Goal: Find specific page/section: Find specific page/section

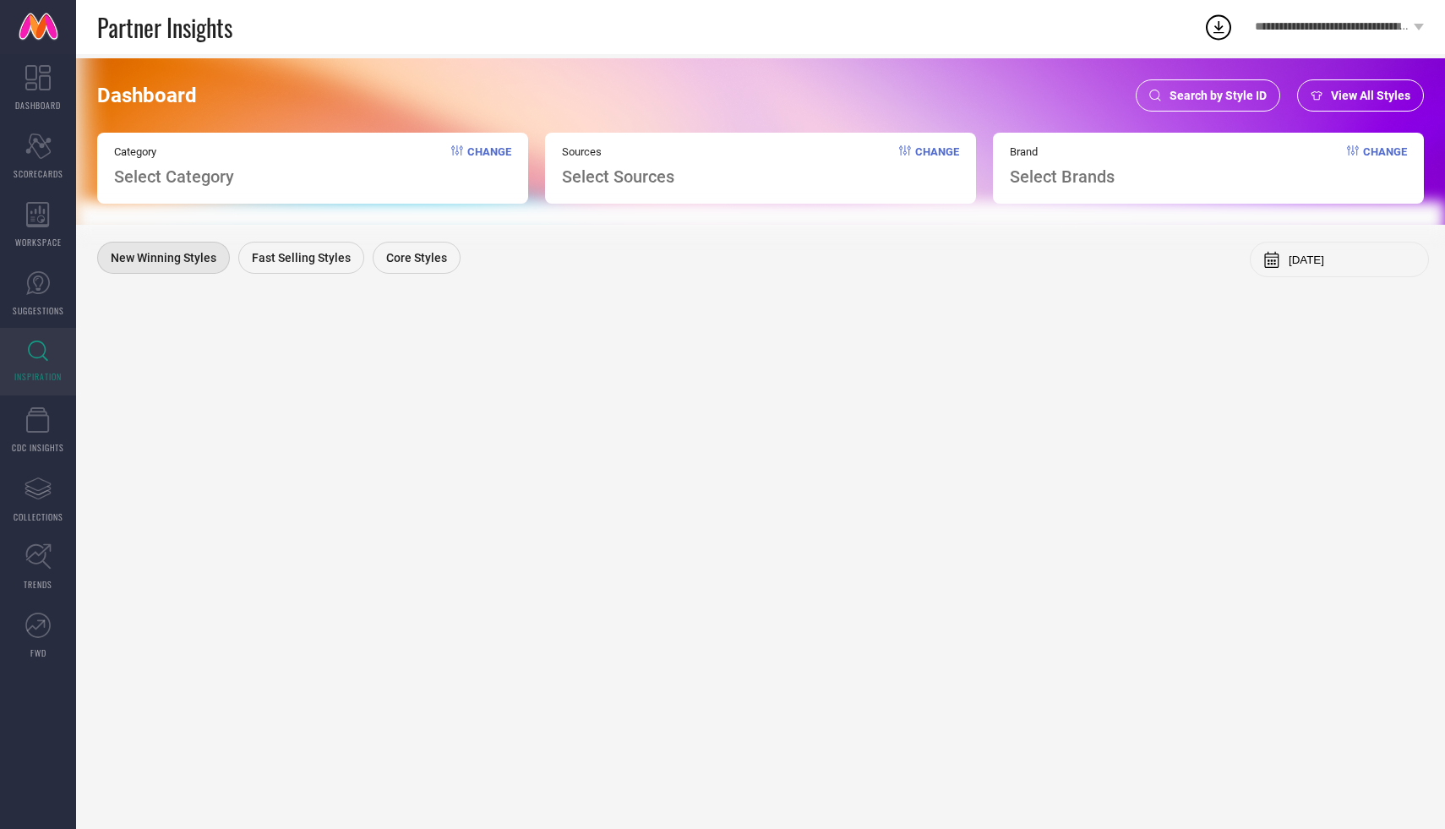
click at [1217, 100] on span "Search by Style ID" at bounding box center [1217, 96] width 97 height 14
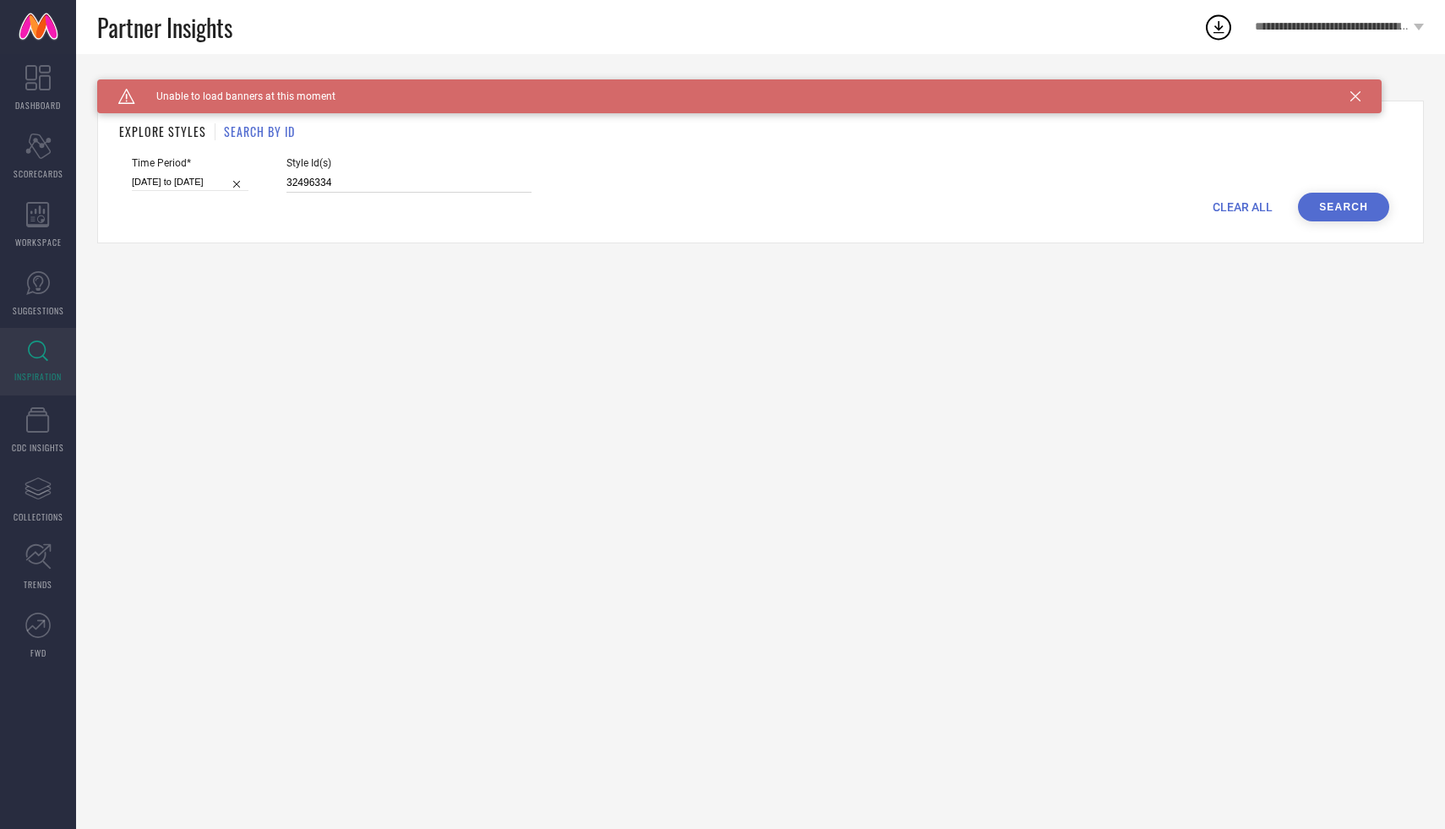
drag, startPoint x: 314, startPoint y: 180, endPoint x: 270, endPoint y: 180, distance: 43.9
click at [286, 180] on input "32496334" at bounding box center [408, 182] width 245 height 19
type input "3"
paste input "12421300 11157096 7393494 11125442 7033881 7393505 8915203 11157086 9259041 111…"
type input "12421300 11157096 7393494 11125442 7033881 7393505 8915203 11157086 9259041 111…"
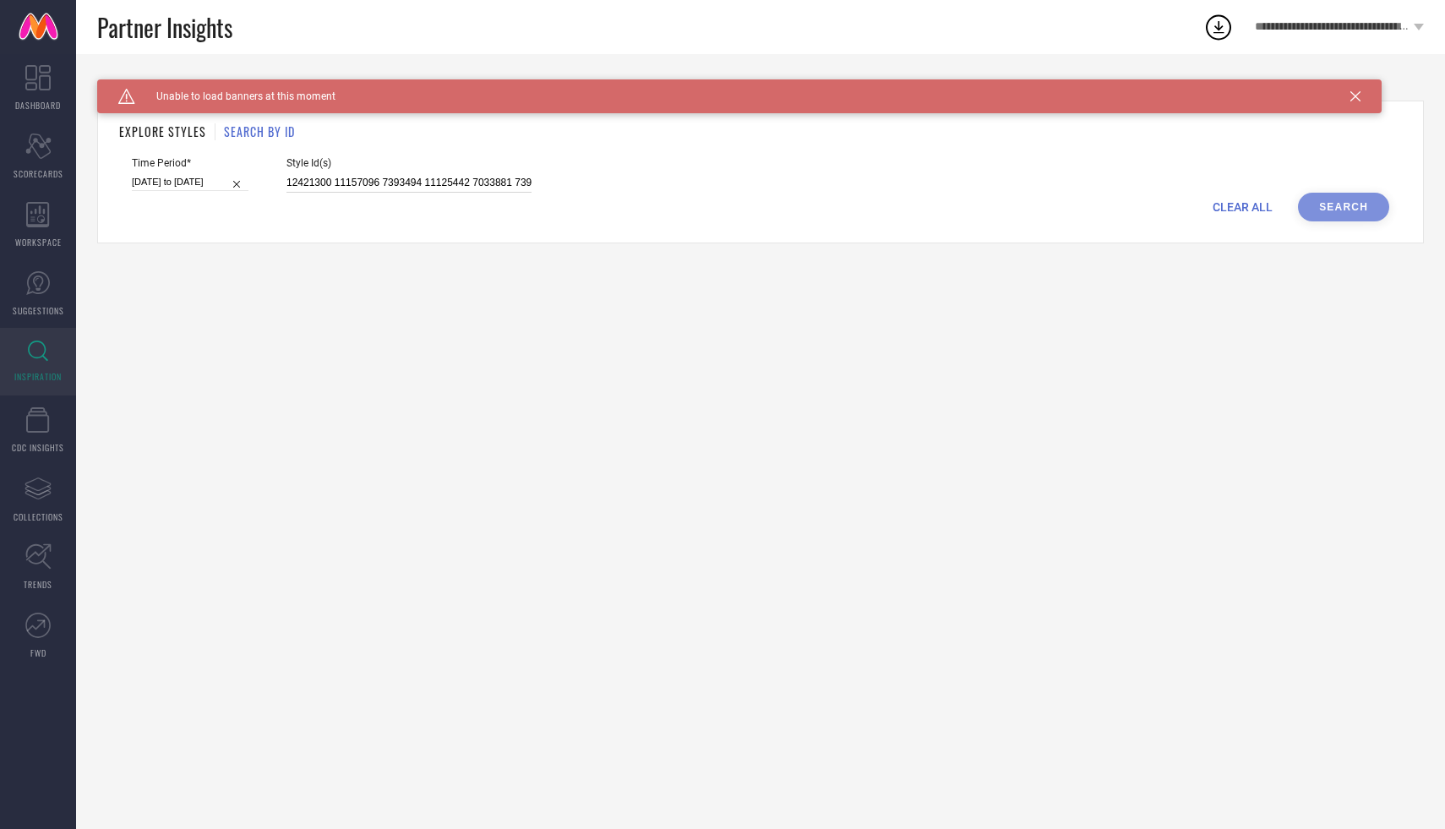
scroll to position [0, 4115]
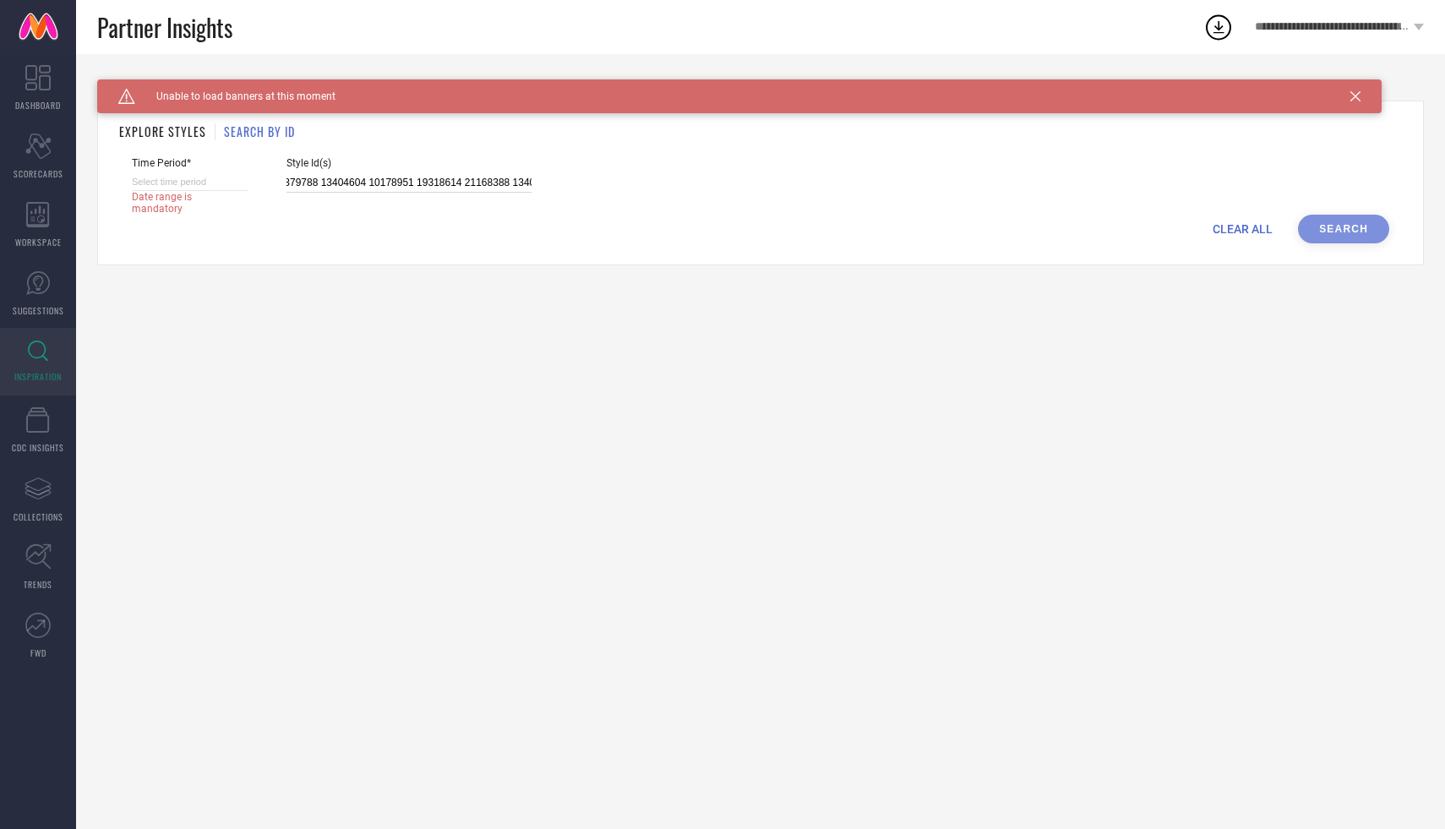
click at [174, 182] on input at bounding box center [190, 182] width 117 height 18
select select "9"
select select "2025"
select select "10"
select select "2025"
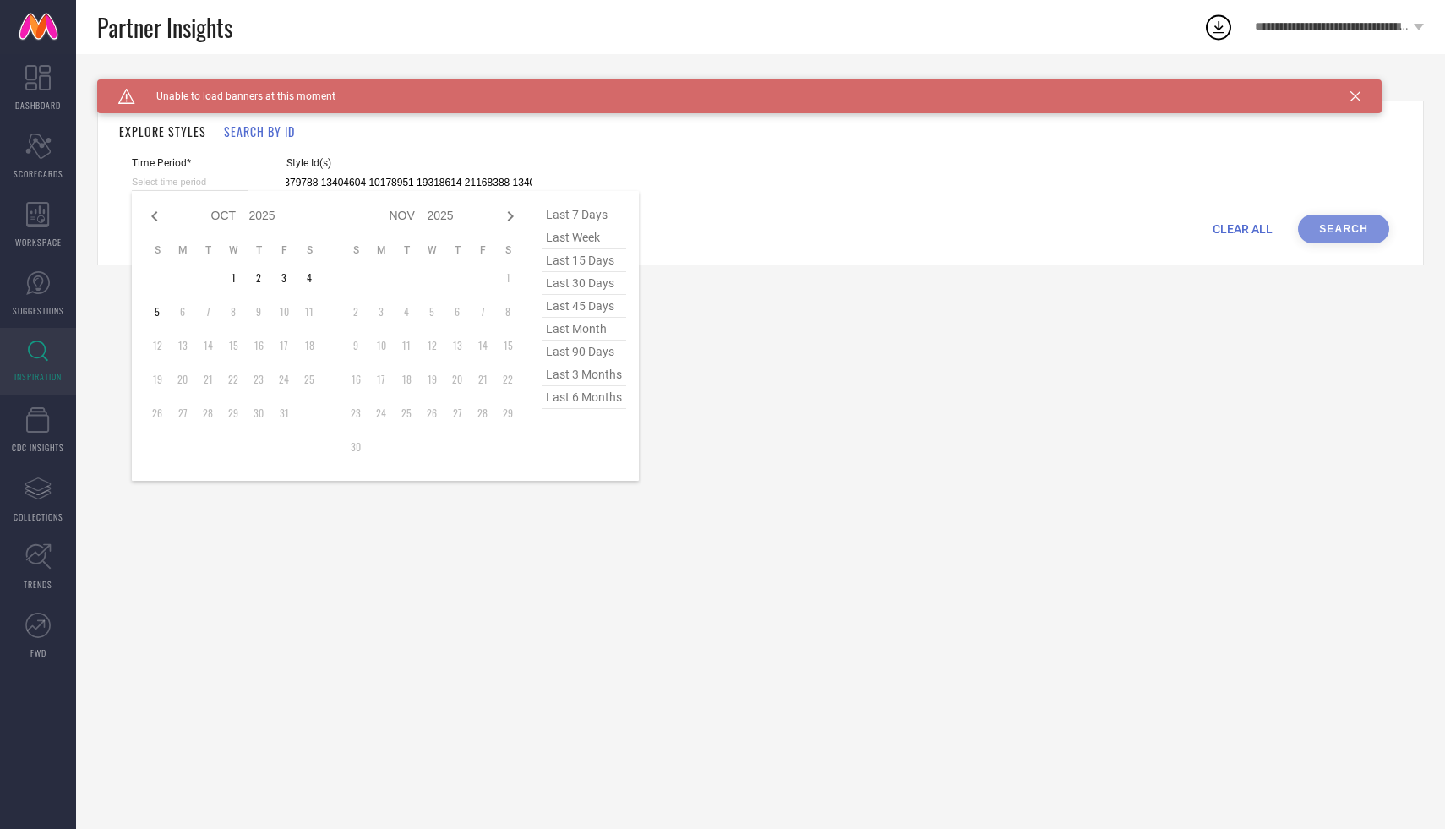
type input "12421300 11157096 7393494 11125442 7033881 7393505 8915203 11157086 9259041 111…"
click at [585, 375] on span "last 3 months" at bounding box center [584, 374] width 84 height 23
type input "[DATE] to [DATE]"
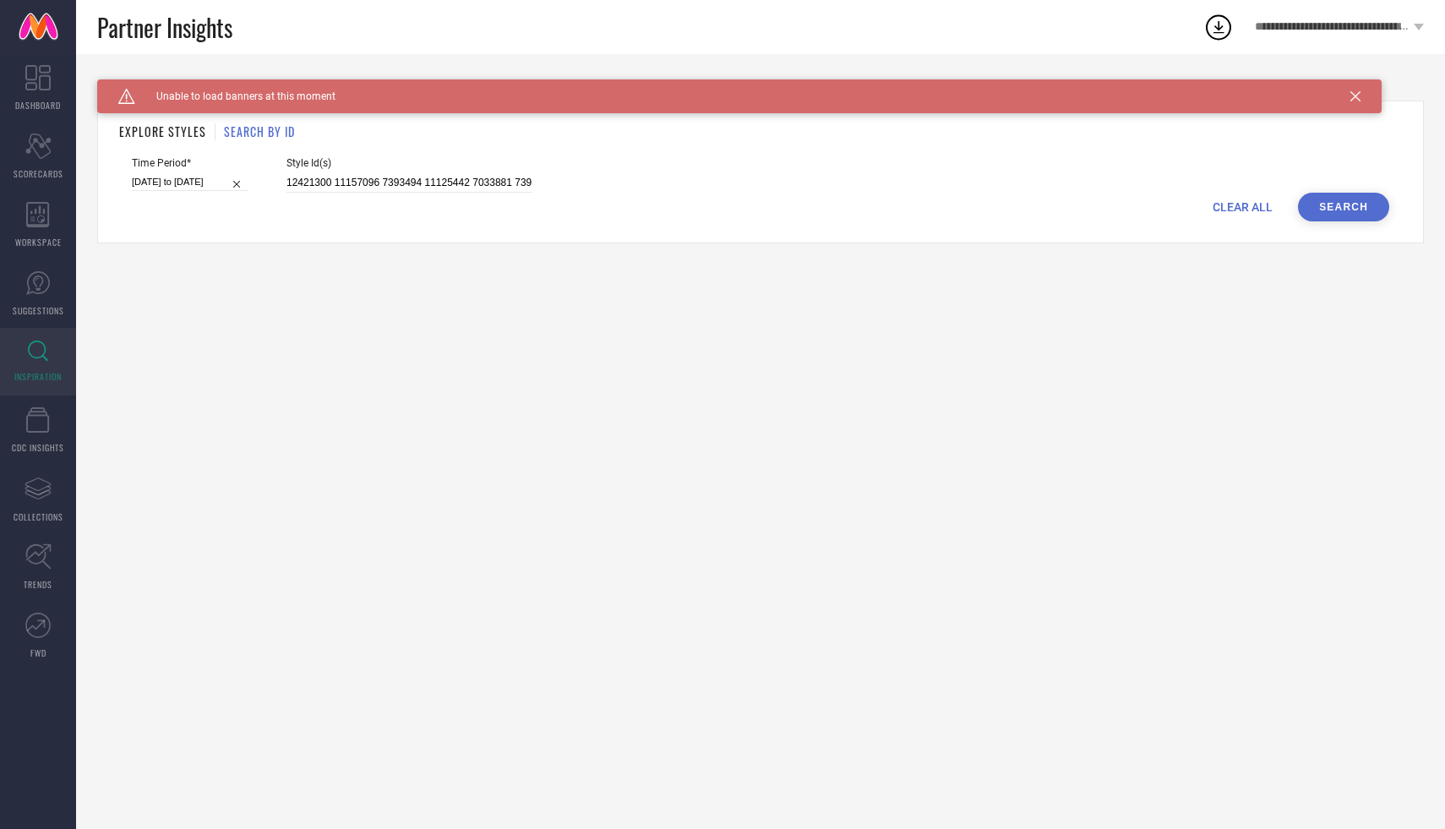
click at [159, 177] on input "[DATE] to [DATE]" at bounding box center [190, 182] width 117 height 18
select select "6"
select select "2025"
select select "7"
select select "2025"
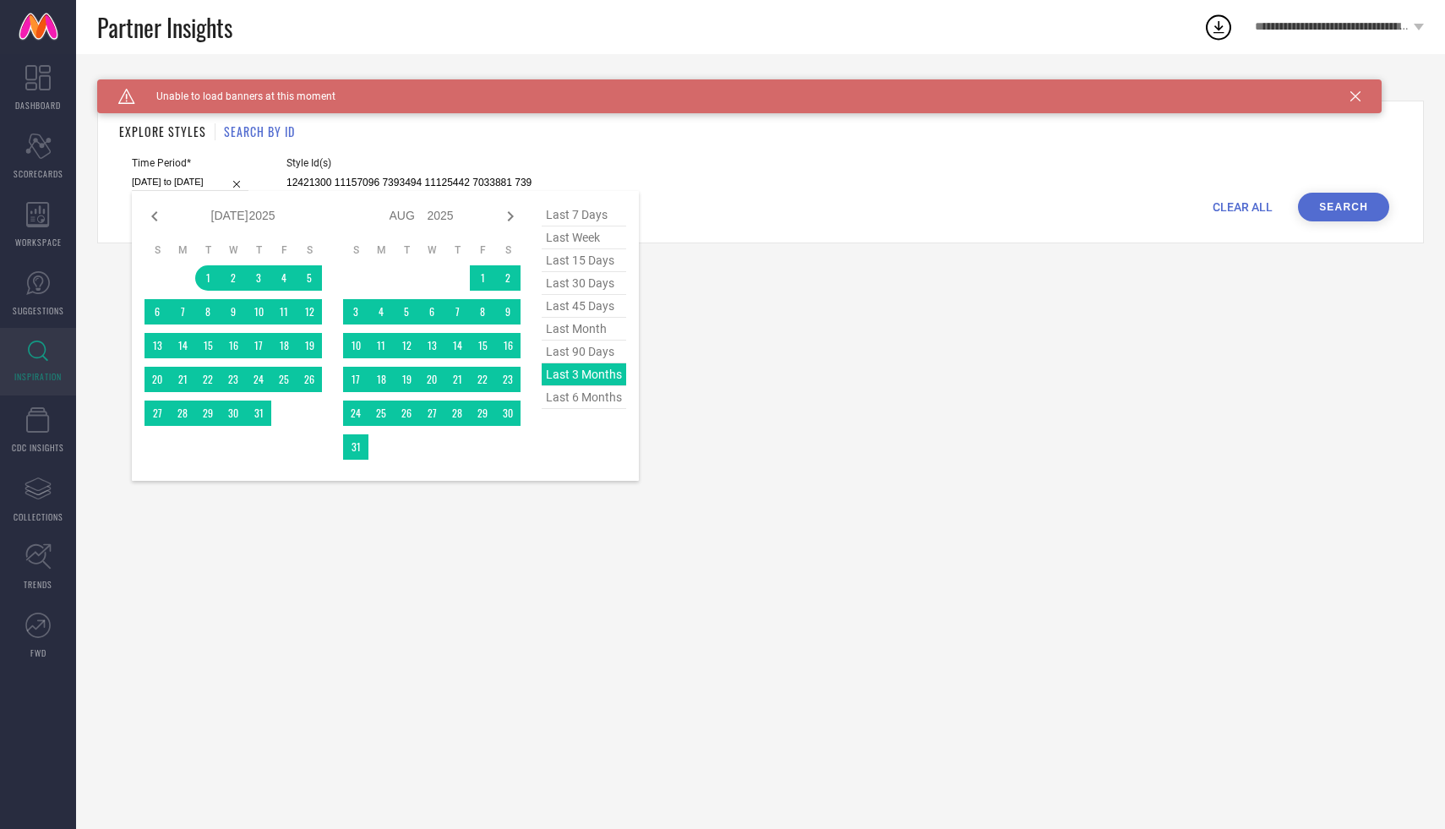
click at [562, 395] on span "last 6 months" at bounding box center [584, 397] width 84 height 23
type input "[DATE] to [DATE]"
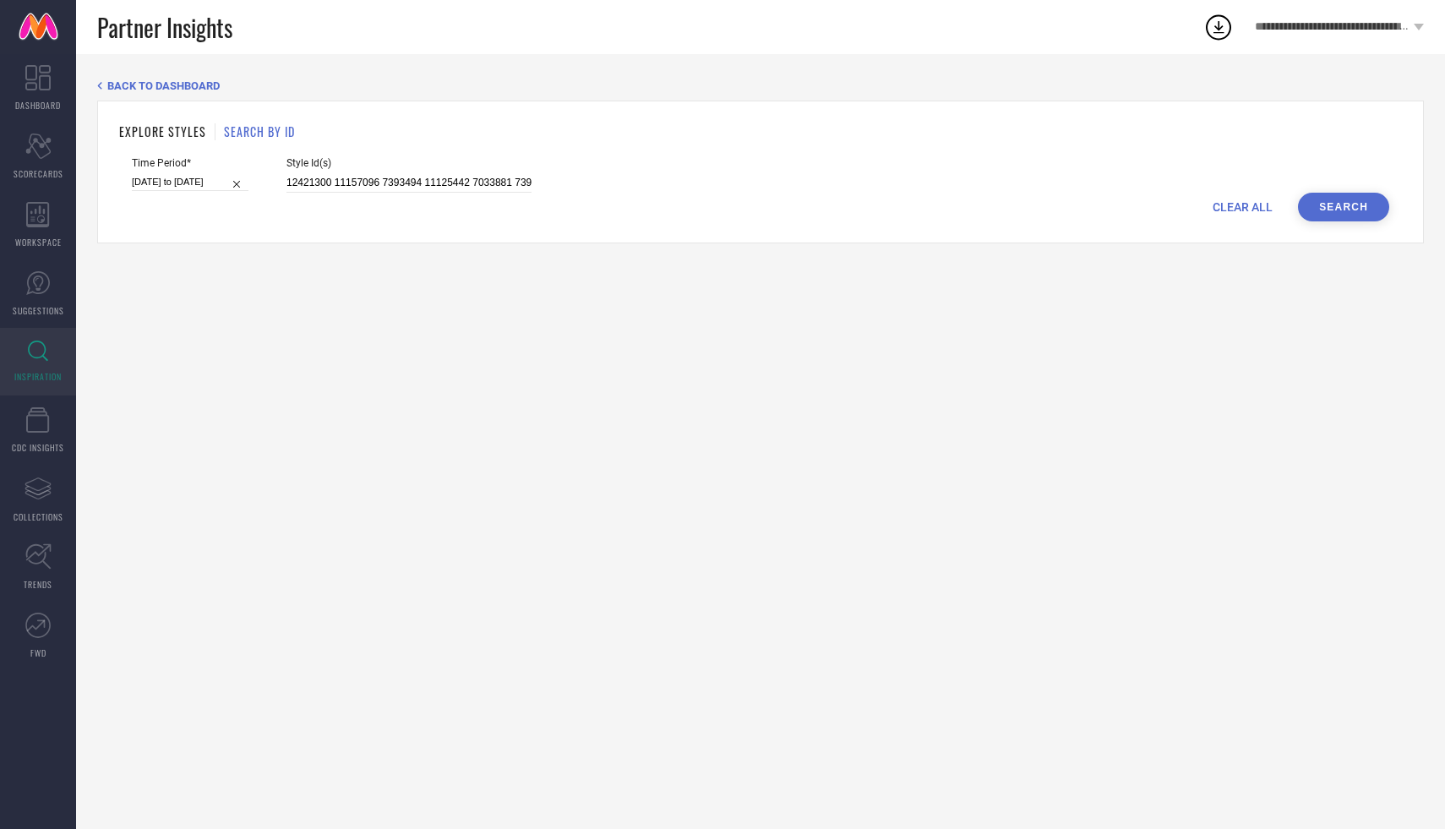
click at [1378, 211] on button "Search" at bounding box center [1343, 207] width 91 height 29
